Goal: Information Seeking & Learning: Compare options

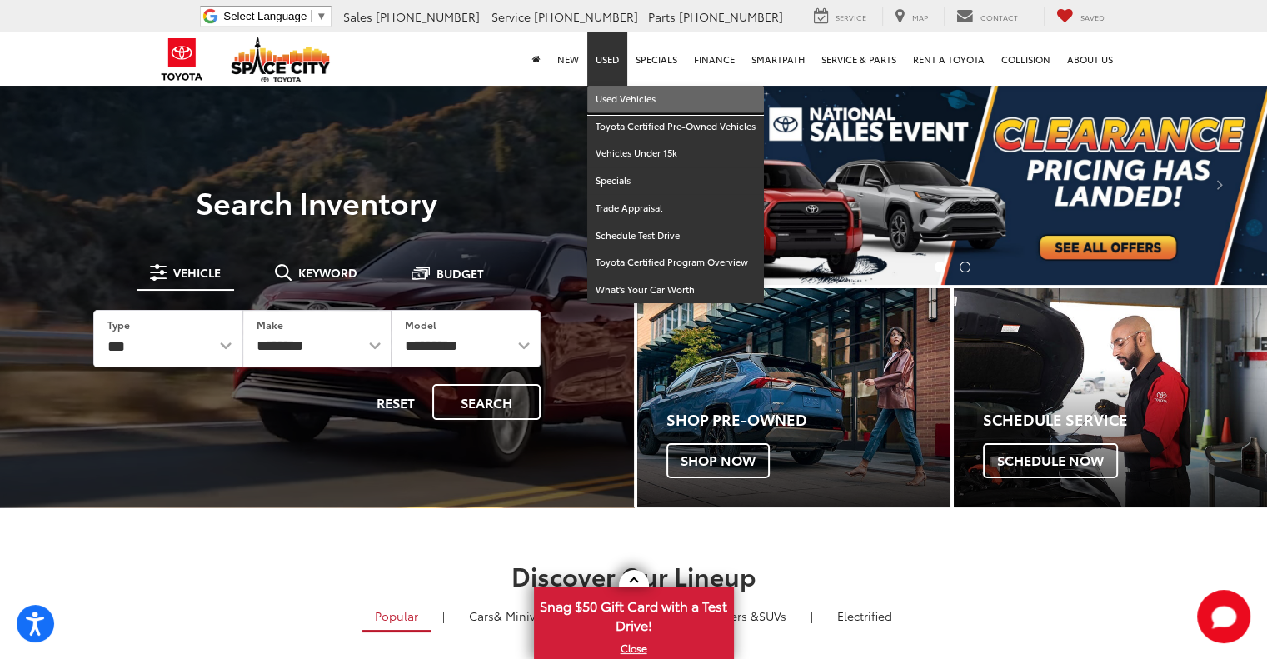
click at [607, 96] on link "Used Vehicles" at bounding box center [675, 99] width 177 height 27
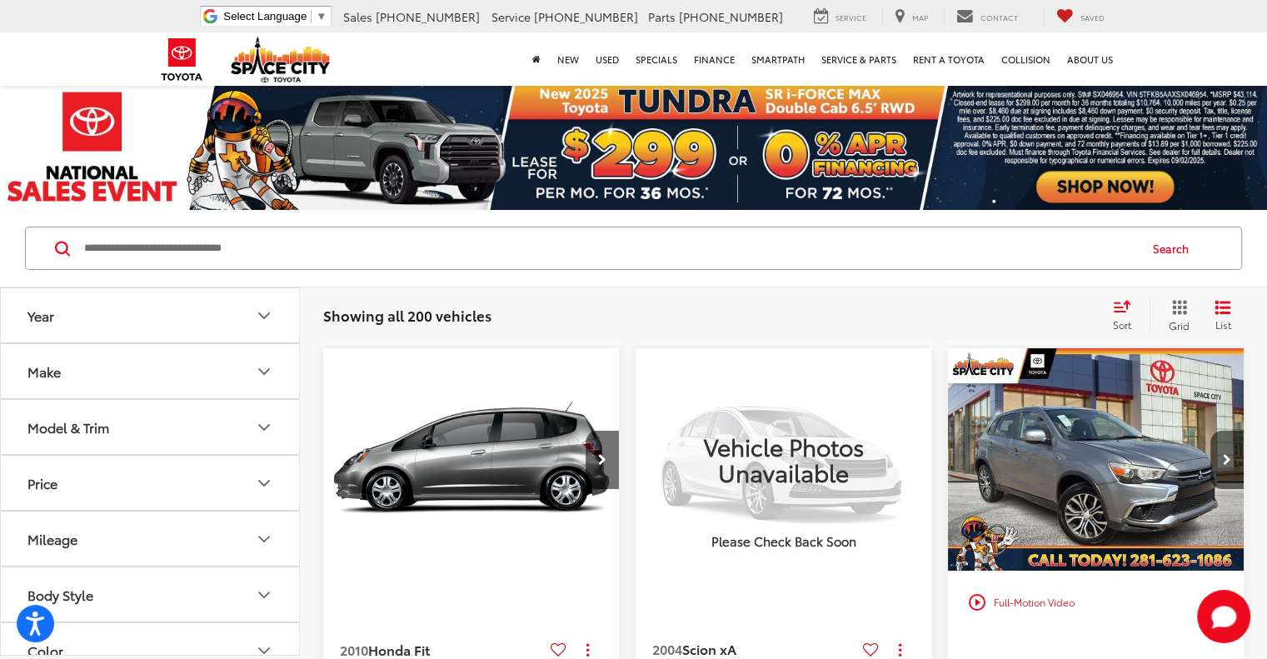
click at [148, 422] on button "Model & Trim" at bounding box center [151, 427] width 300 height 54
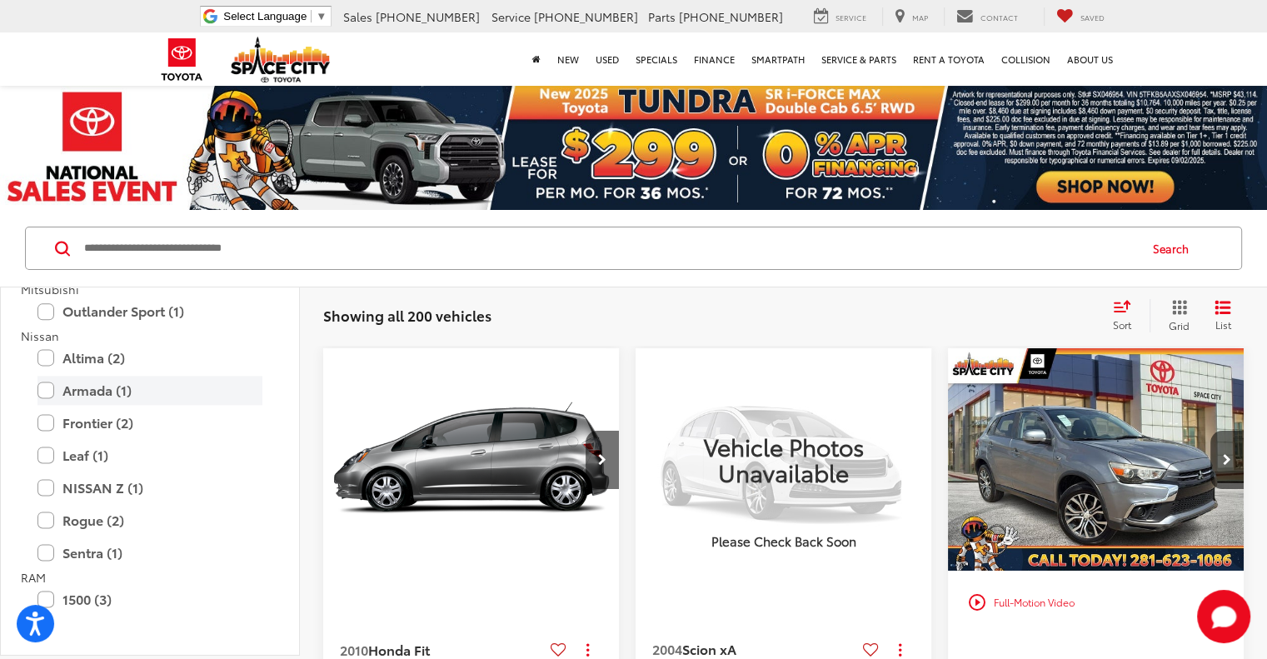
scroll to position [2333, 0]
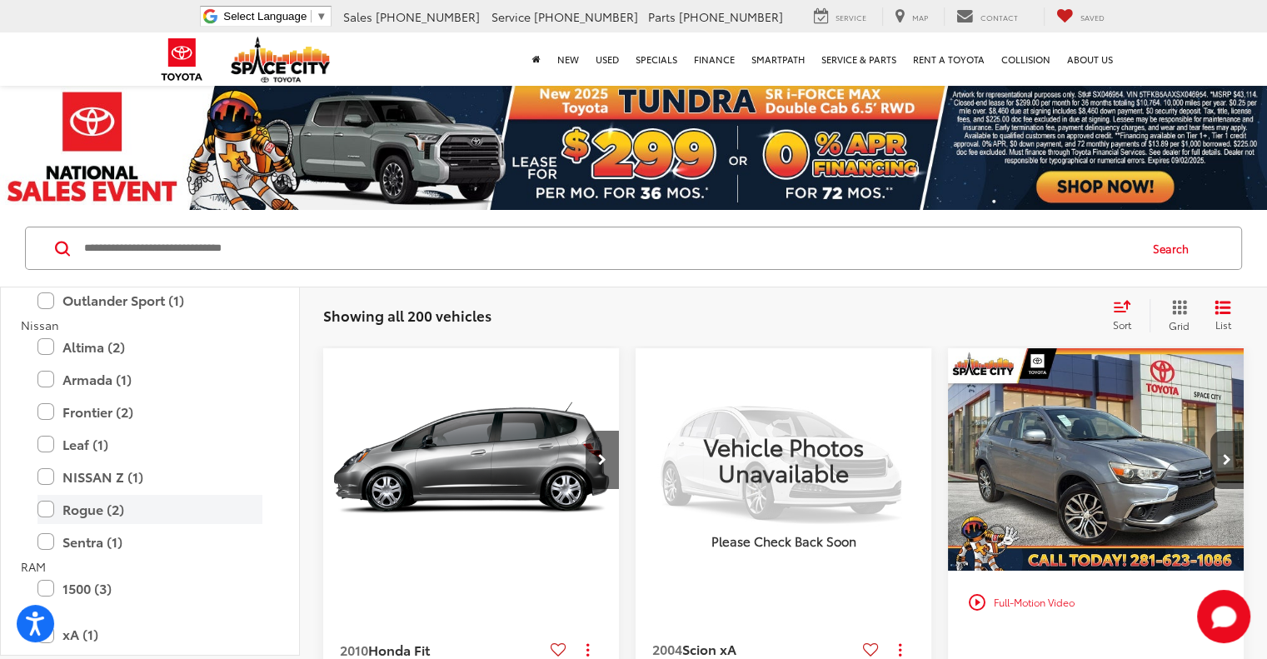
click at [139, 505] on label "Rogue (2)" at bounding box center [149, 509] width 225 height 29
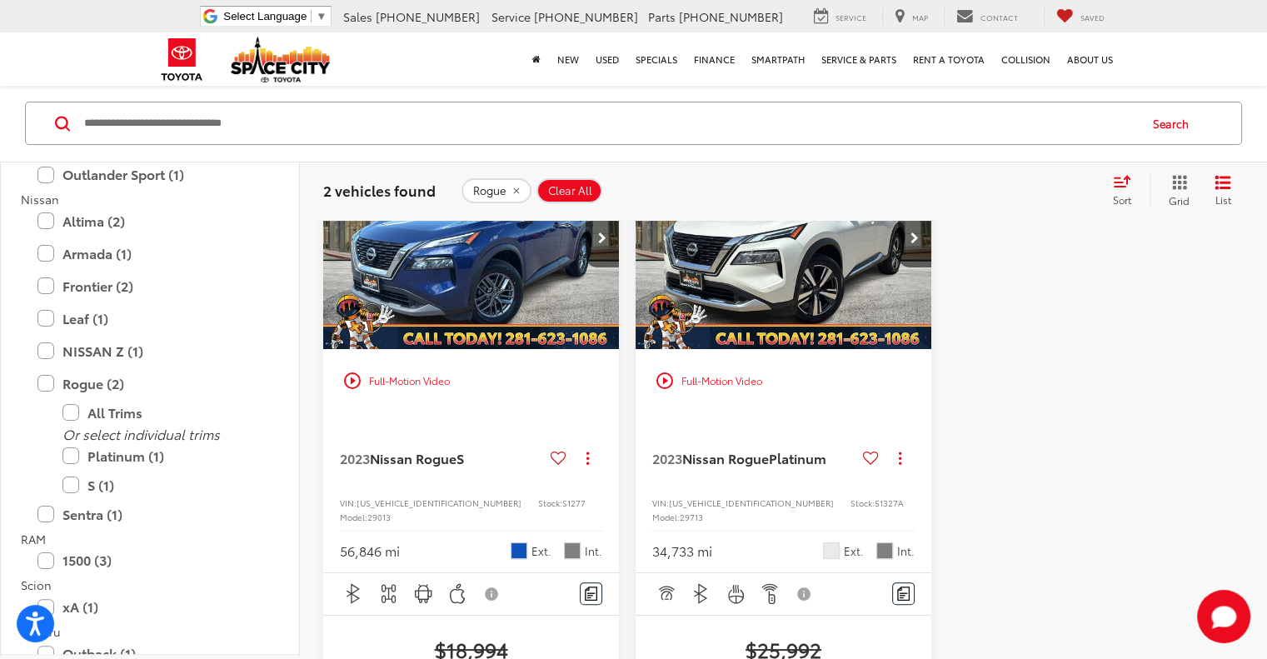
scroll to position [250, 0]
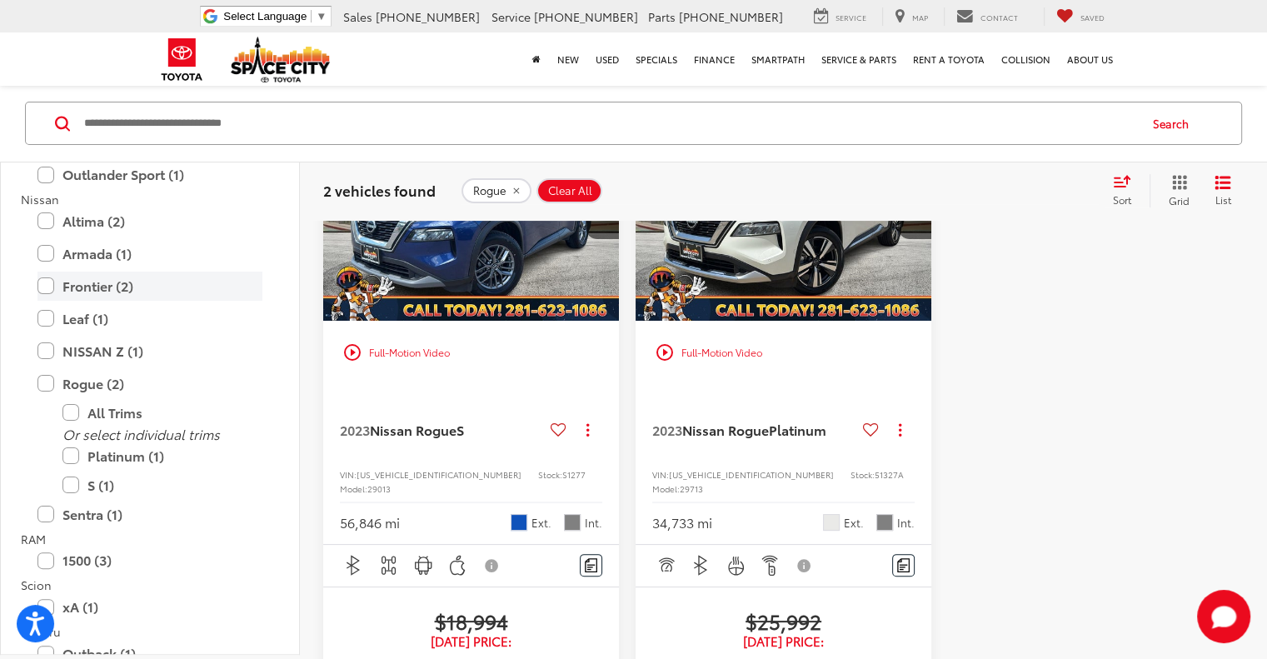
click at [187, 284] on label "Frontier (2)" at bounding box center [149, 286] width 225 height 29
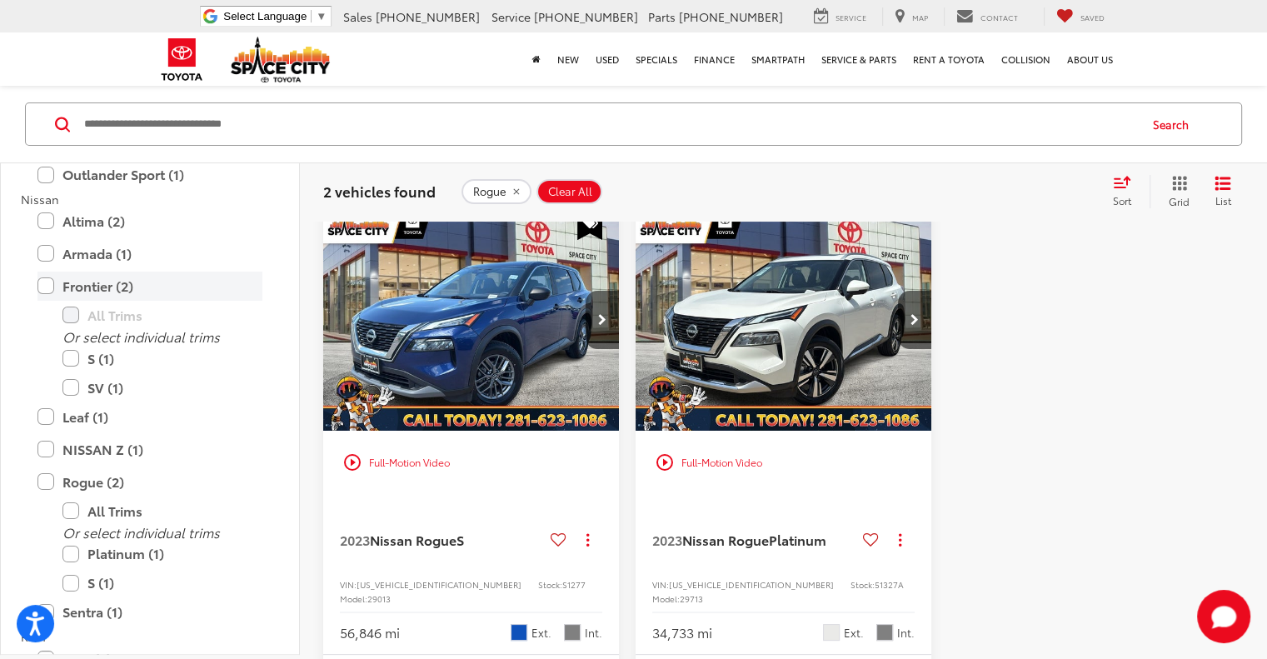
scroll to position [123, 0]
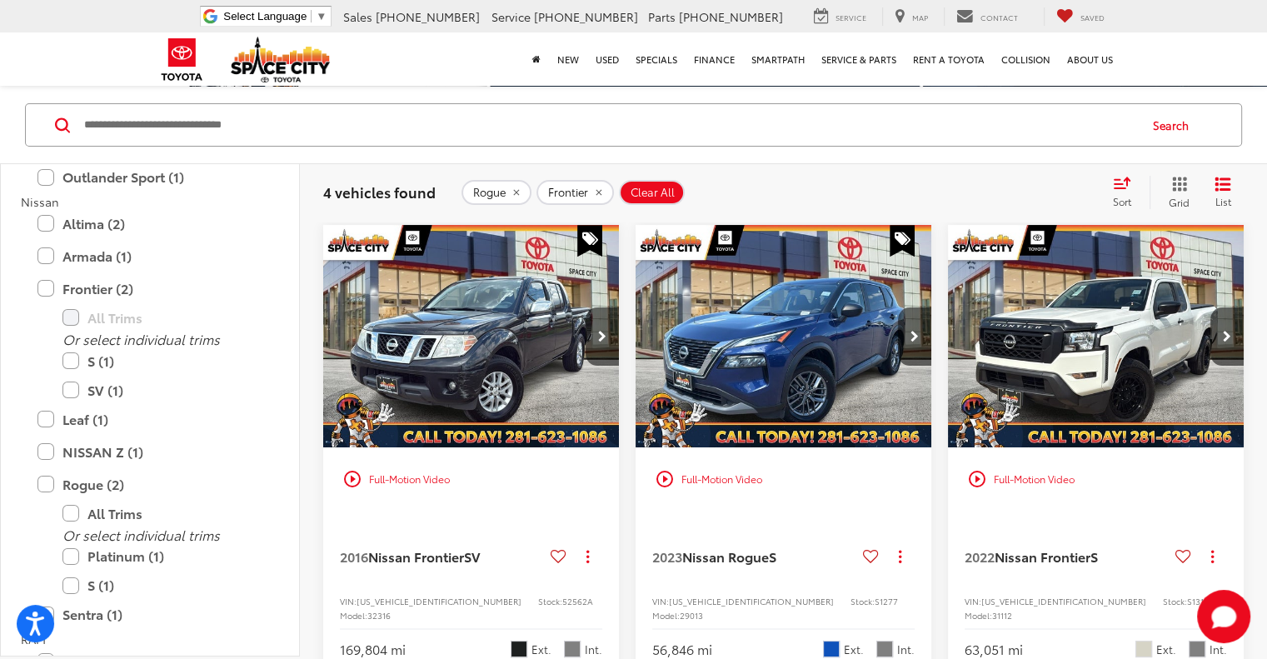
click at [514, 192] on icon "remove Rogue" at bounding box center [516, 193] width 6 height 6
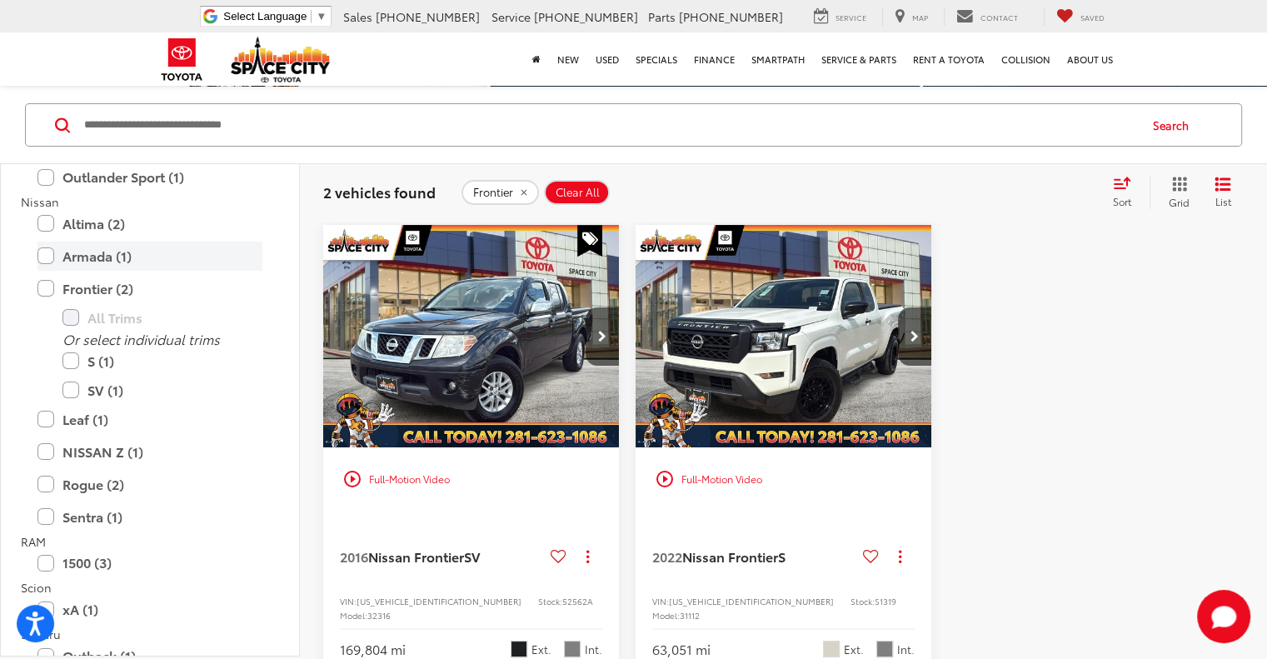
drag, startPoint x: 86, startPoint y: 282, endPoint x: 96, endPoint y: 257, distance: 26.2
click at [86, 282] on label "Frontier (2)" at bounding box center [149, 288] width 225 height 29
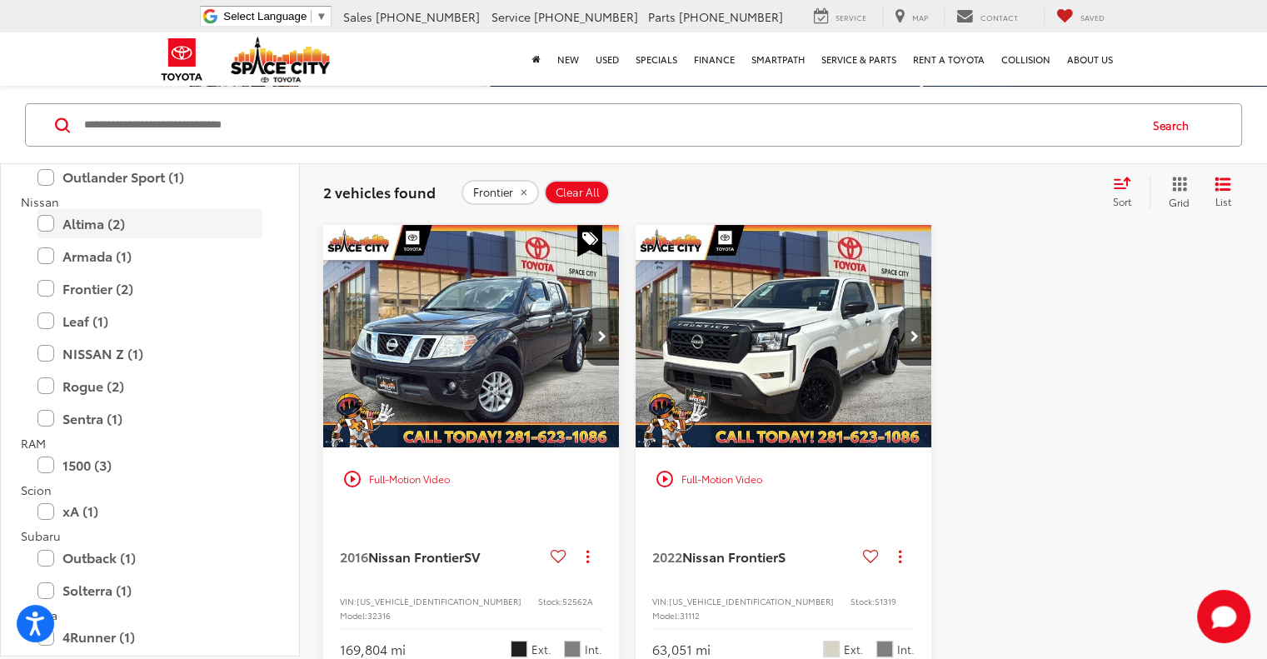
click at [97, 223] on label "Altima (2)" at bounding box center [149, 223] width 225 height 29
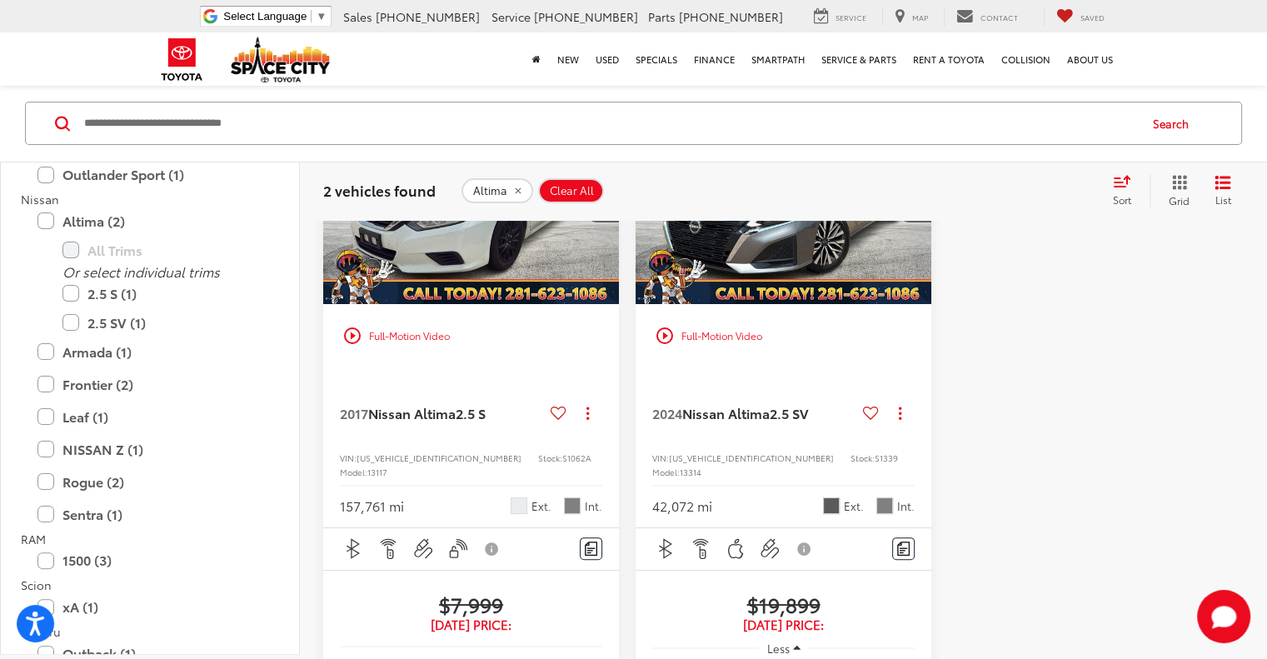
scroll to position [290, 0]
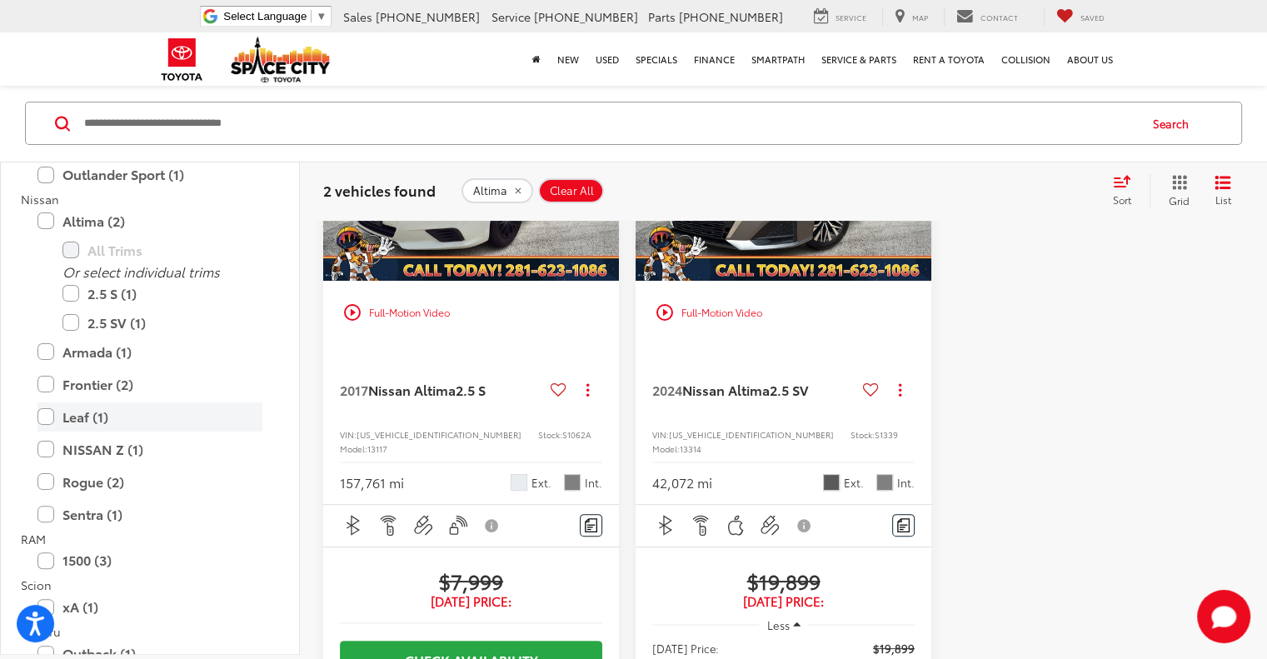
drag, startPoint x: 72, startPoint y: 214, endPoint x: 167, endPoint y: 316, distance: 138.6
click at [73, 214] on label "Altima (2)" at bounding box center [149, 221] width 225 height 29
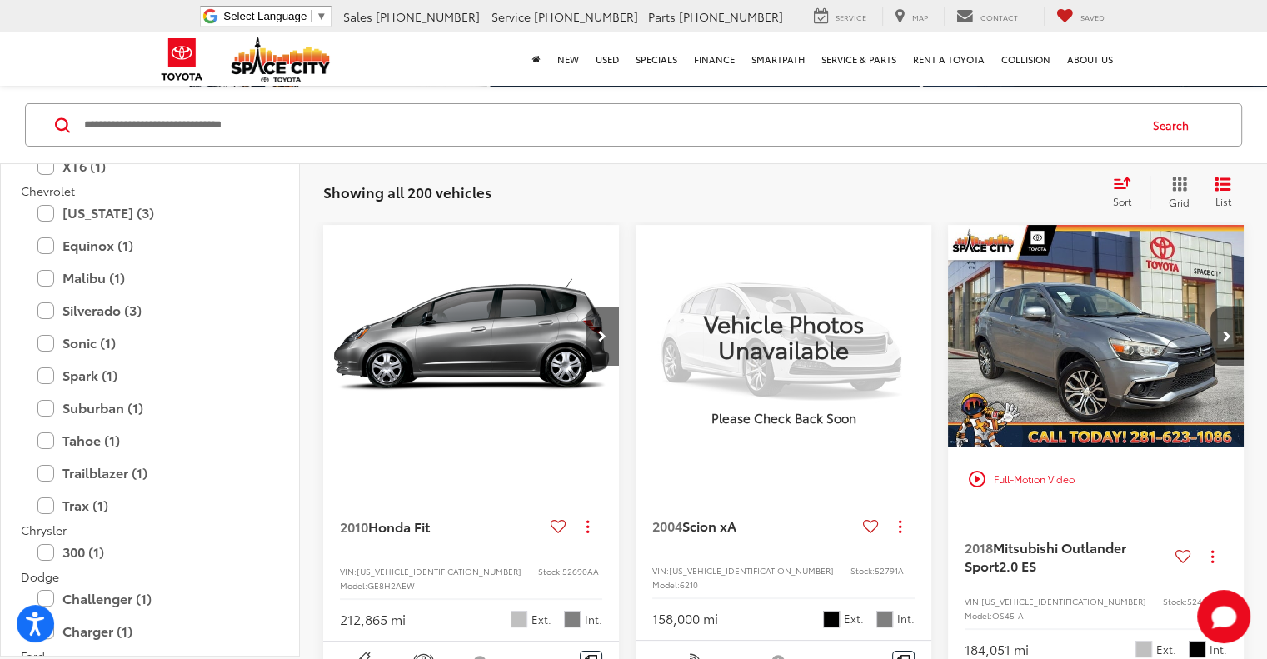
scroll to position [333, 0]
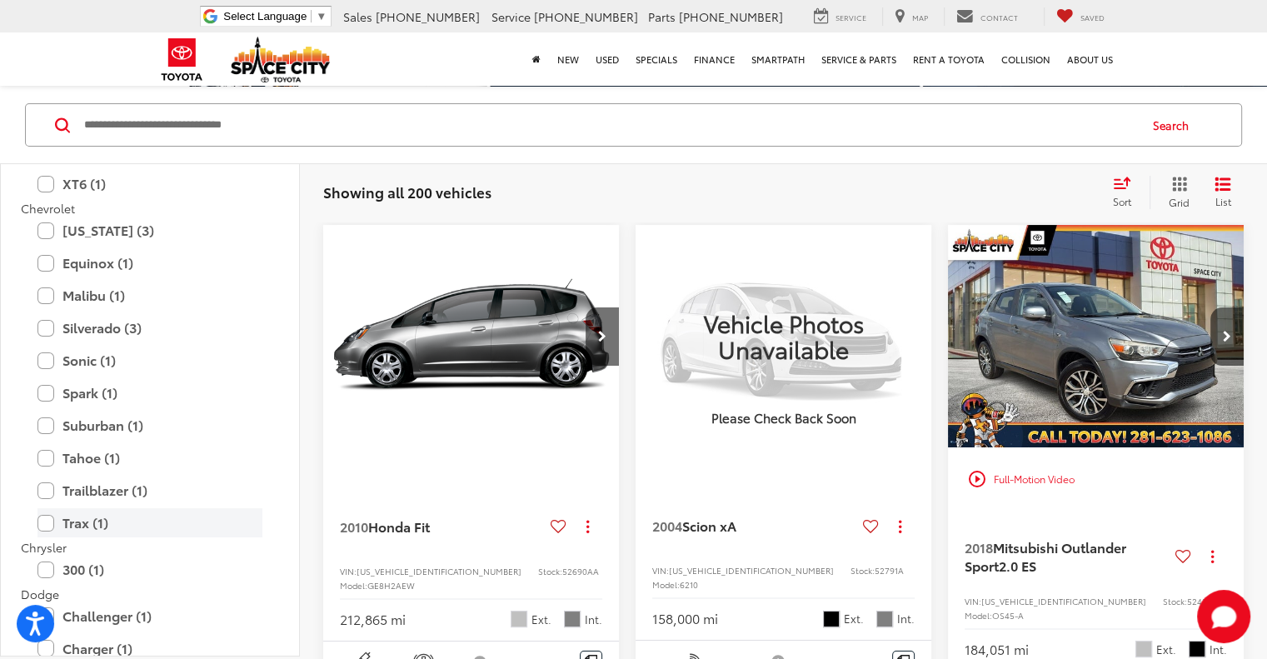
click at [96, 520] on label "Trax (1)" at bounding box center [149, 522] width 225 height 29
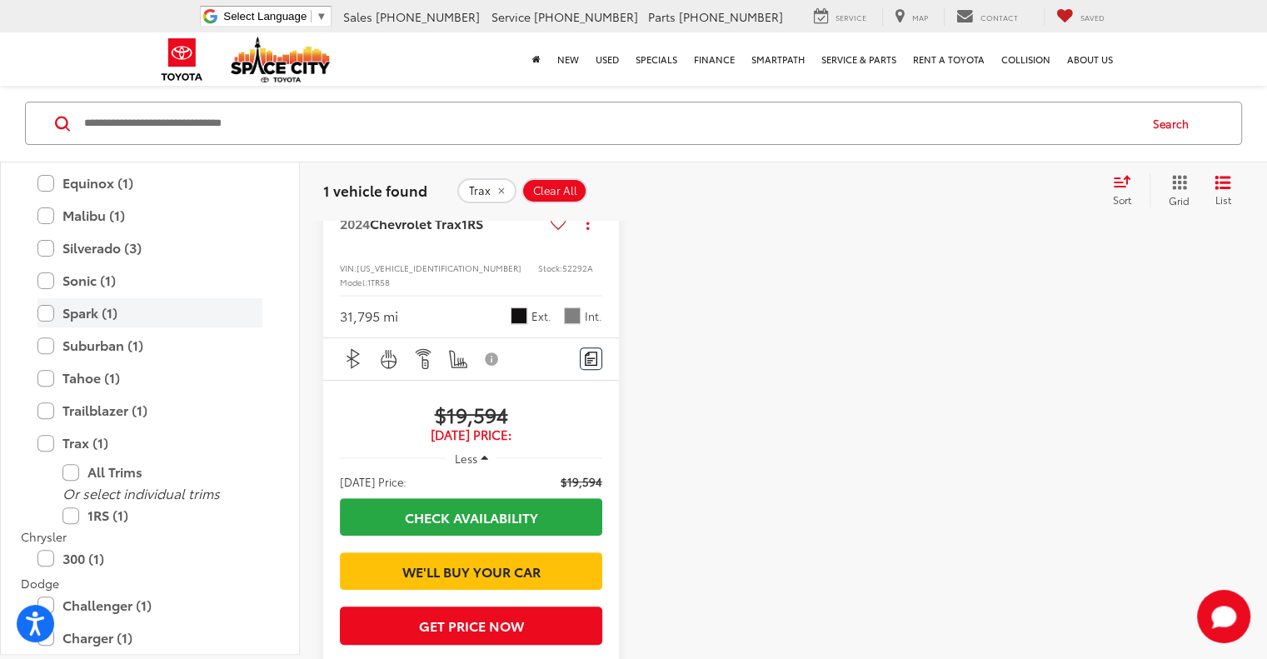
scroll to position [667, 0]
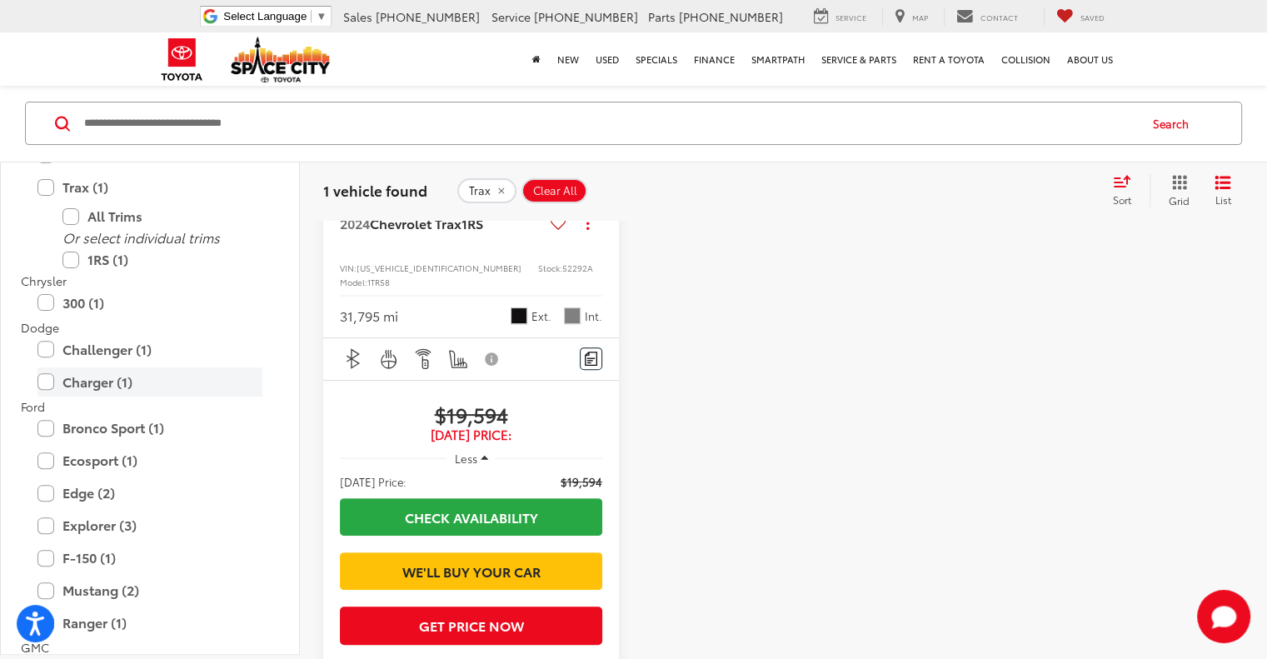
click at [102, 385] on label "Charger (1)" at bounding box center [149, 381] width 225 height 29
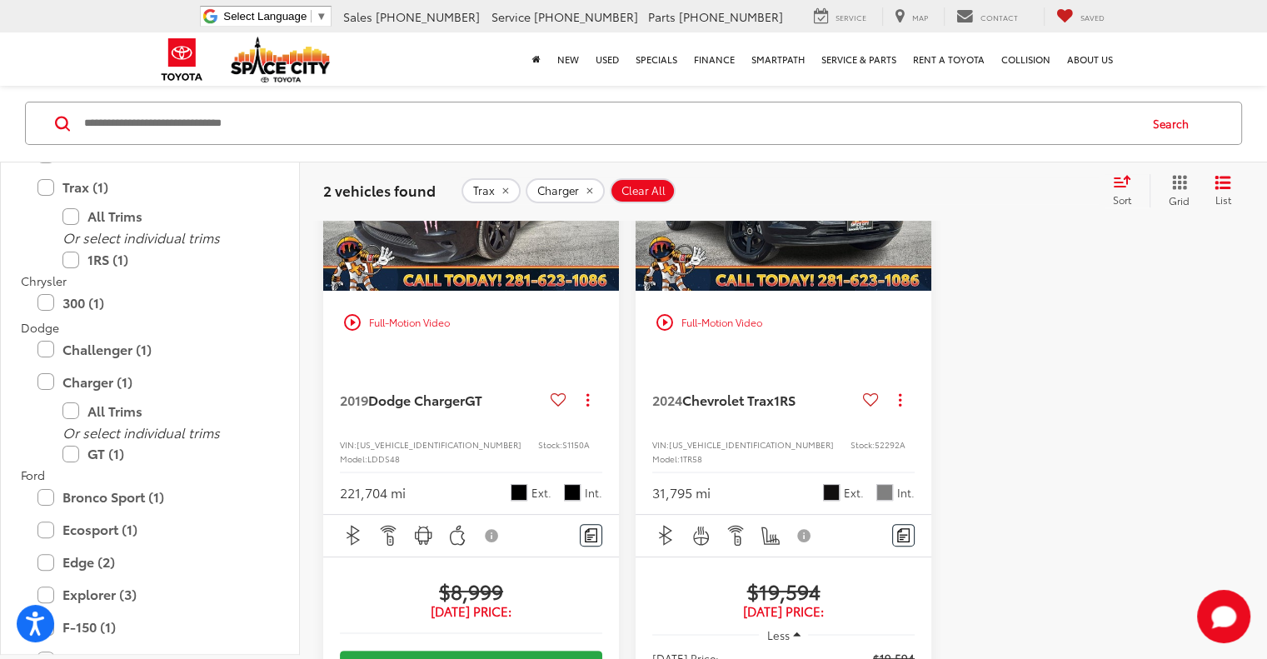
scroll to position [373, 0]
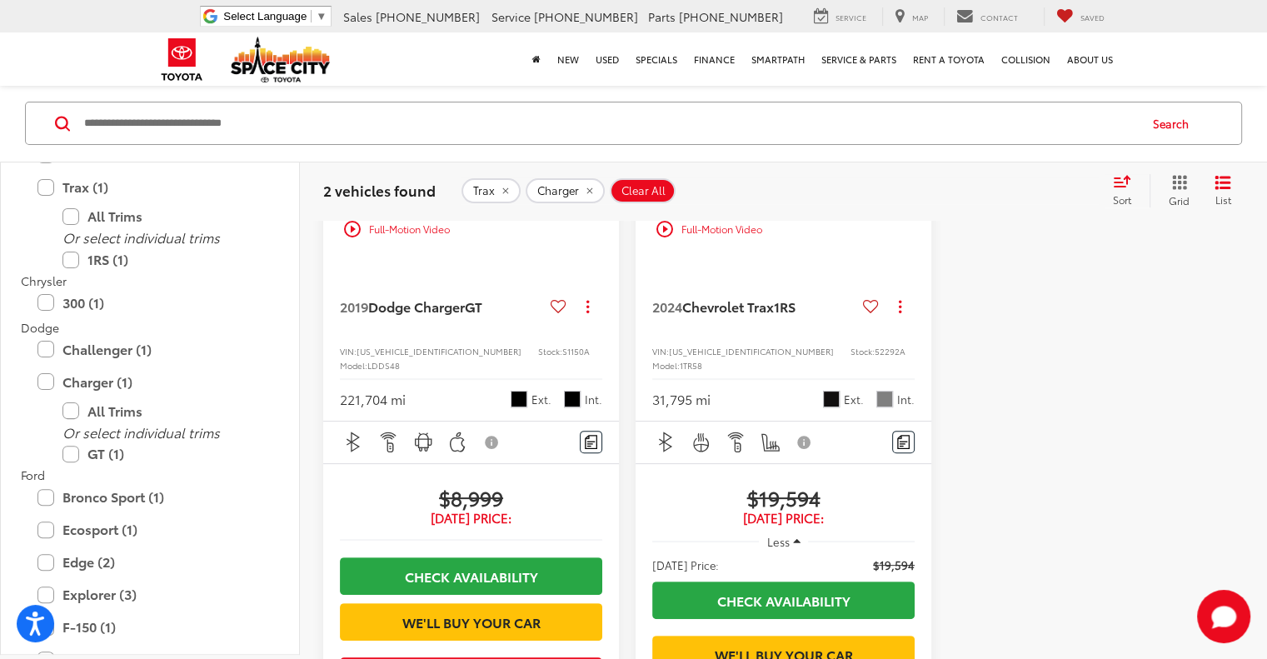
click at [652, 191] on span "Clear All" at bounding box center [644, 191] width 44 height 13
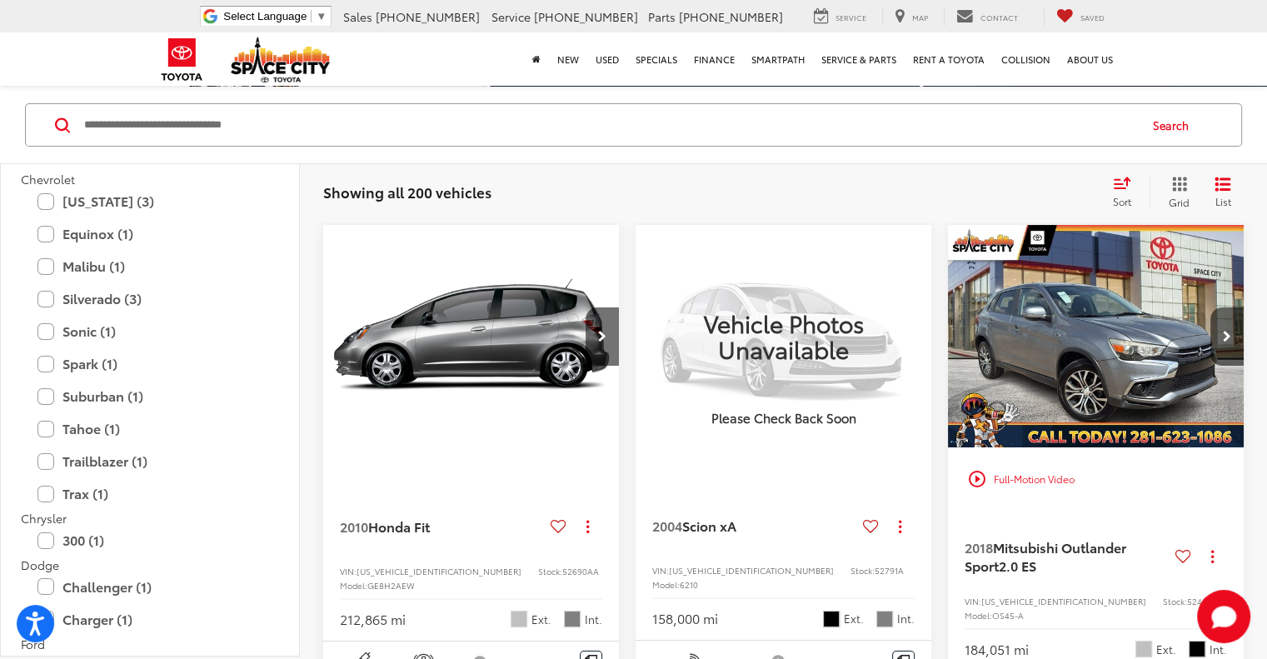
scroll to position [333, 0]
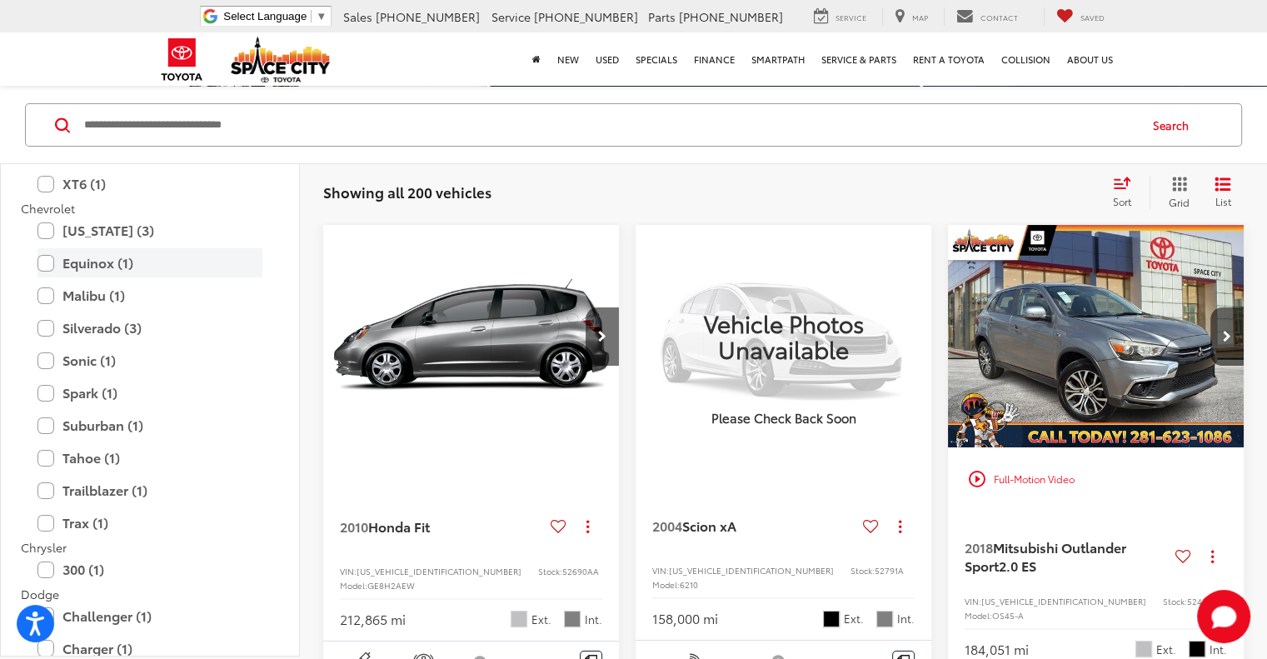
click at [184, 268] on label "Equinox (1)" at bounding box center [149, 262] width 225 height 29
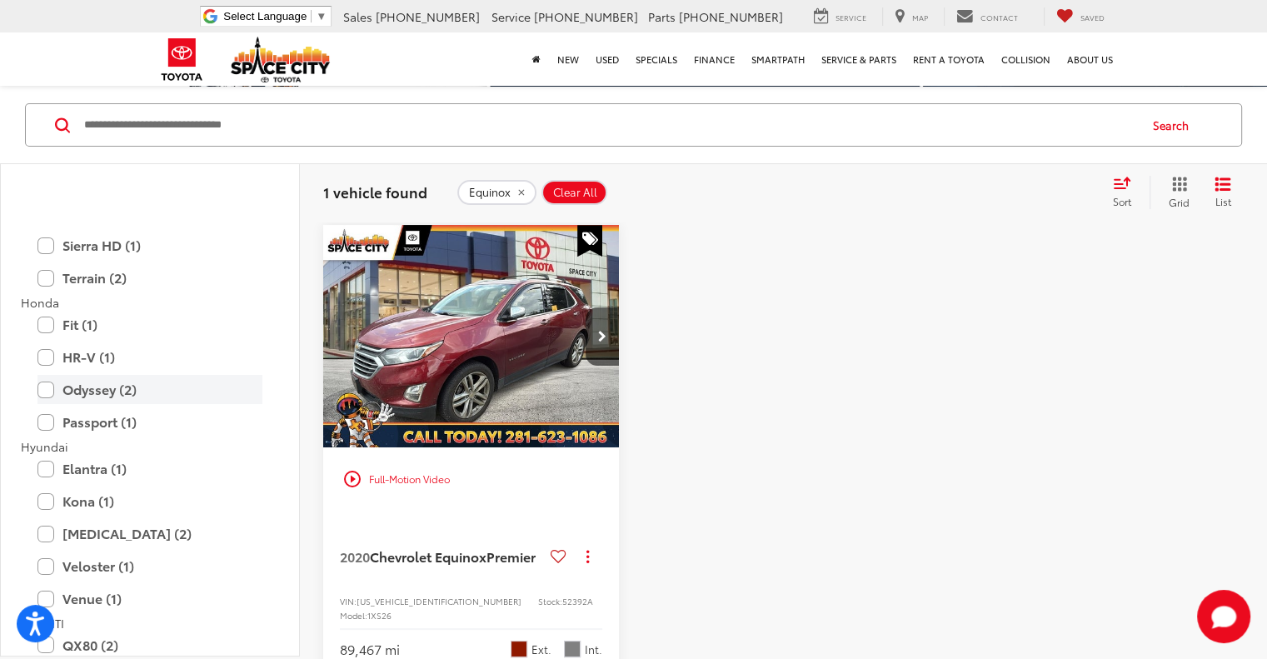
scroll to position [1180, 0]
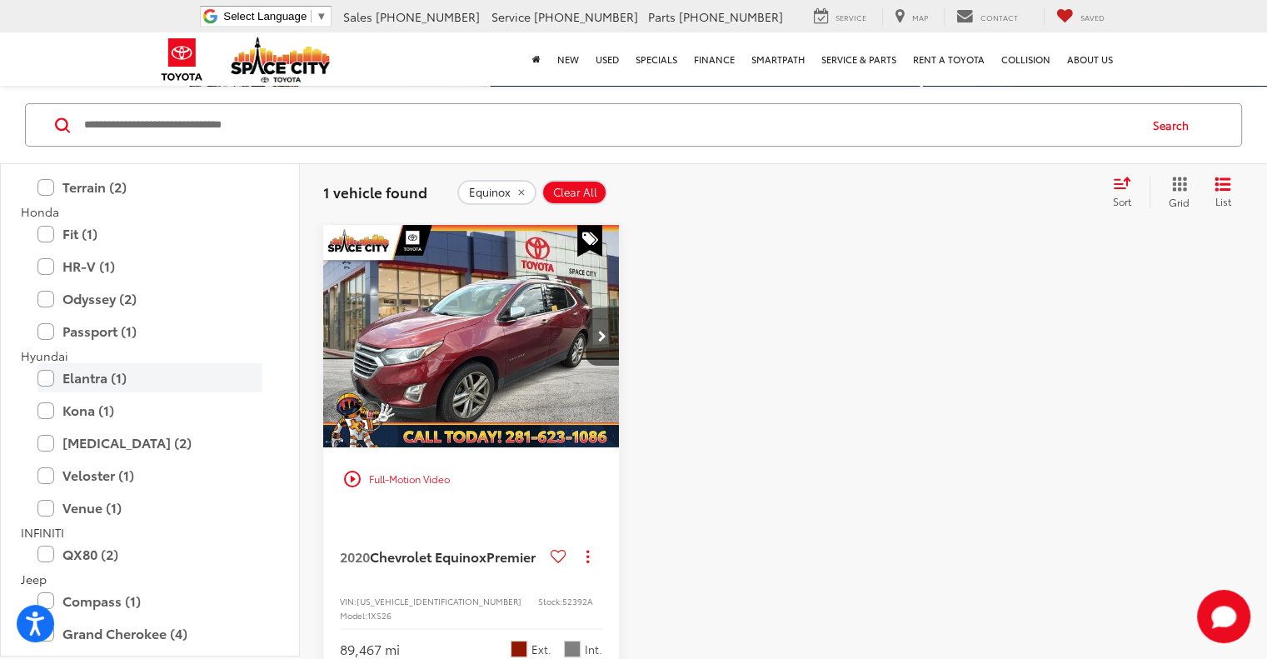
click at [163, 380] on label "Elantra (1)" at bounding box center [149, 377] width 225 height 29
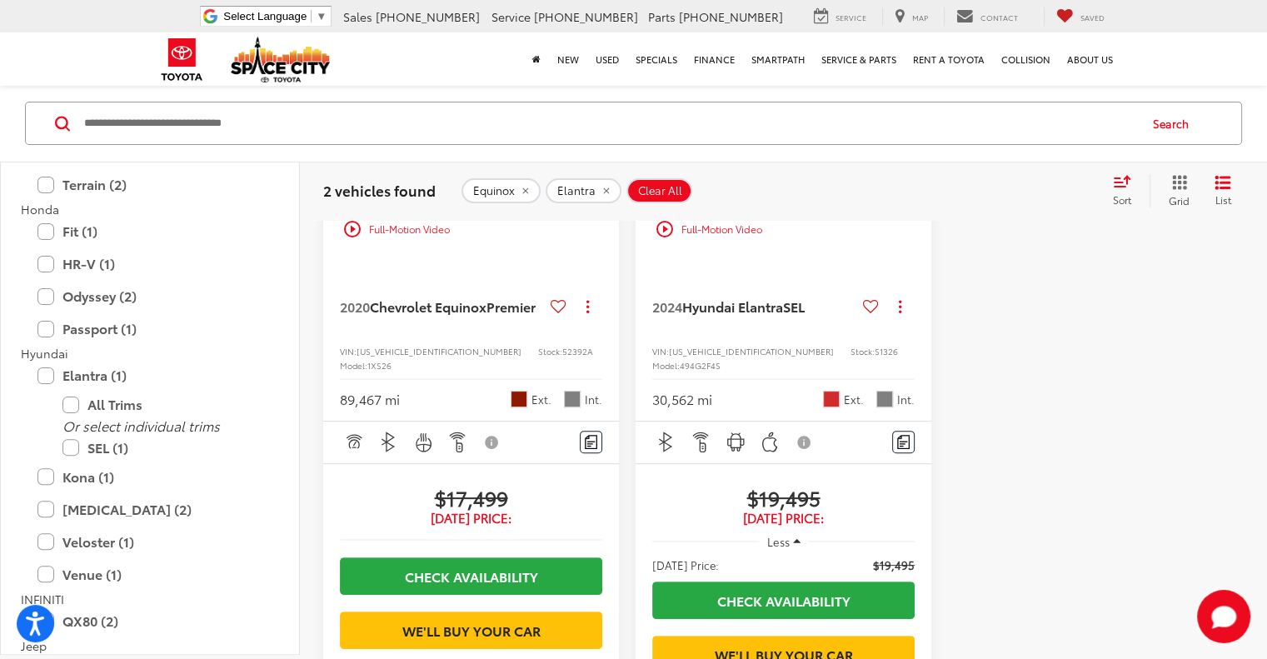
scroll to position [290, 0]
